Goal: Information Seeking & Learning: Learn about a topic

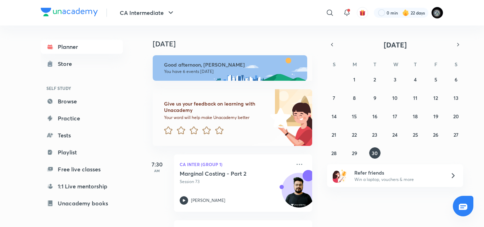
click at [268, 44] on div "[DATE] Good afternoon, [PERSON_NAME] You have 6 events [DATE] Give us your feed…" at bounding box center [230, 127] width 175 height 202
click at [353, 154] on abbr "29" at bounding box center [354, 153] width 5 height 7
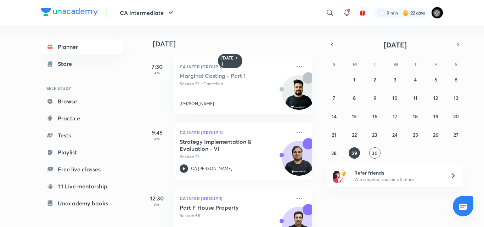
click at [239, 153] on div "Strategy Implementation & Evaluation - VI Session 32" at bounding box center [235, 149] width 111 height 22
